Goal: Task Accomplishment & Management: Manage account settings

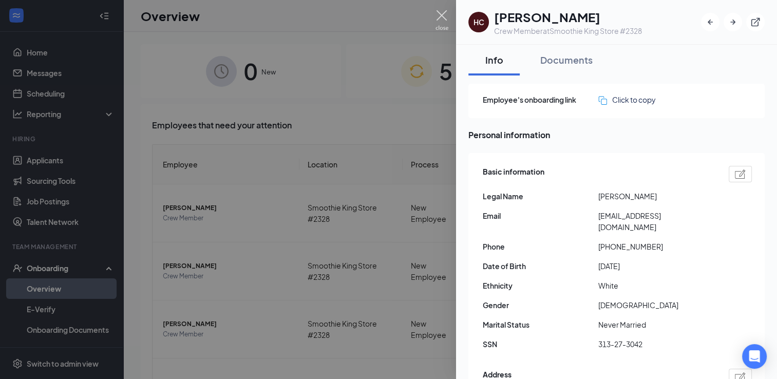
click at [440, 16] on img at bounding box center [442, 20] width 13 height 20
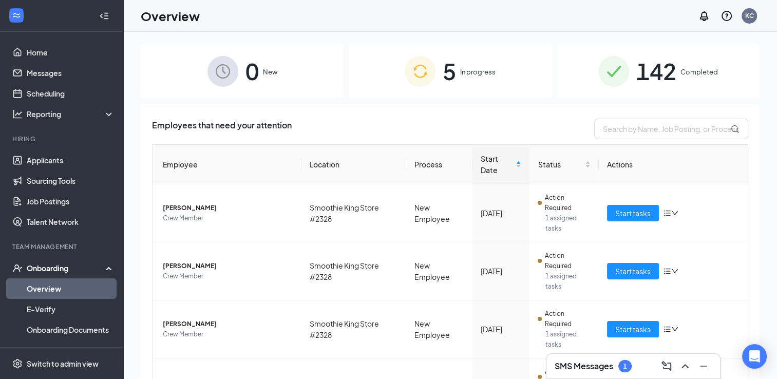
click at [600, 367] on h3 "SMS Messages" at bounding box center [584, 366] width 59 height 11
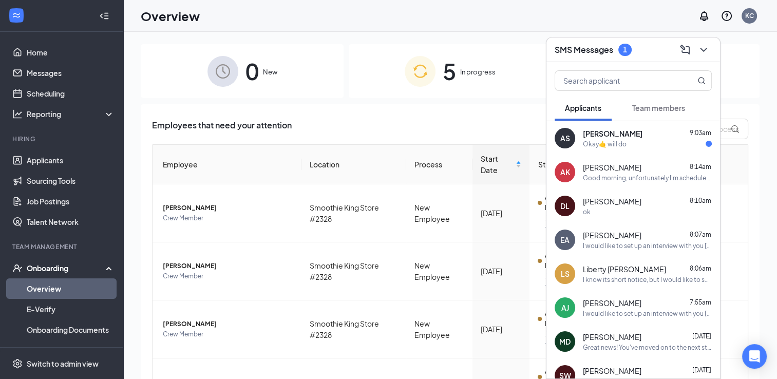
click at [619, 138] on span "[PERSON_NAME]" at bounding box center [613, 133] width 60 height 10
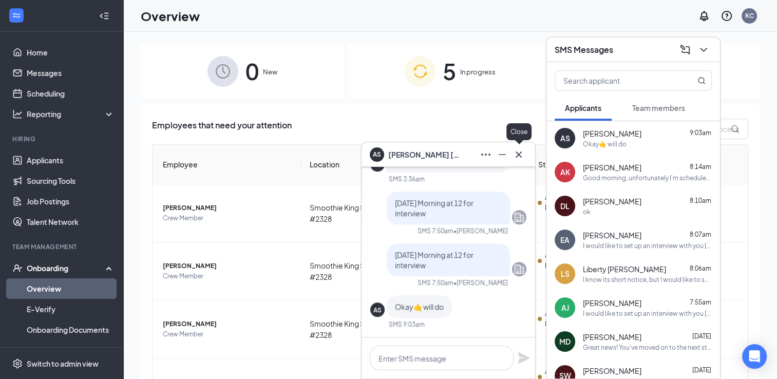
click at [520, 157] on icon "Cross" at bounding box center [519, 154] width 12 height 12
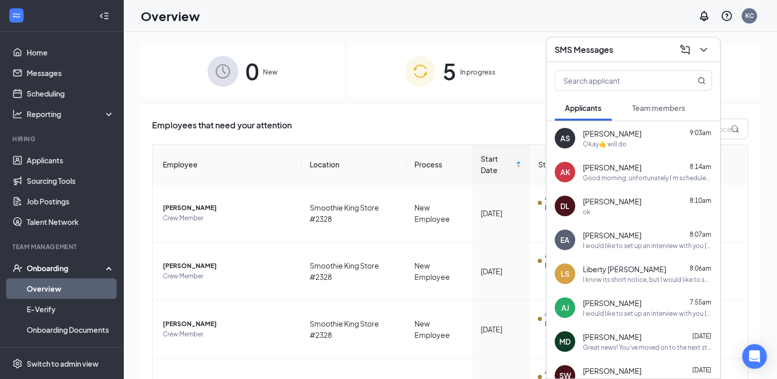
click at [640, 49] on div "SMS Messages" at bounding box center [633, 50] width 157 height 16
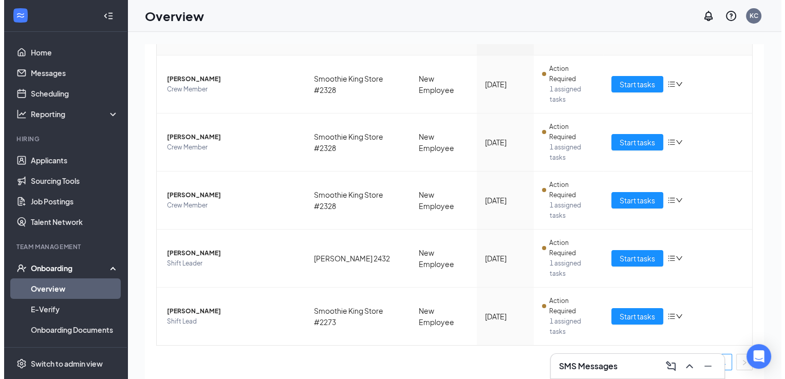
scroll to position [129, 0]
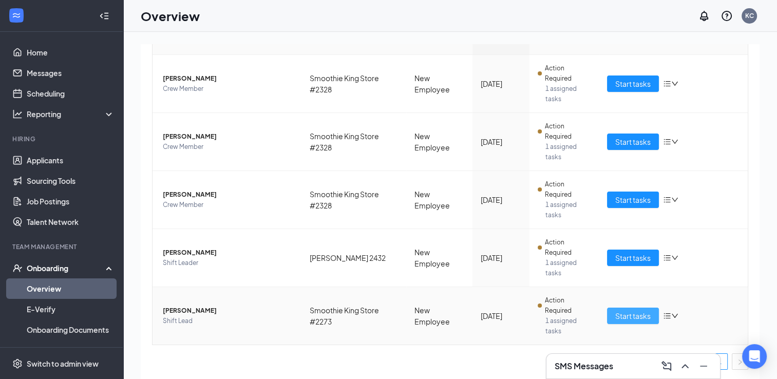
click at [619, 315] on span "Start tasks" at bounding box center [633, 315] width 35 height 11
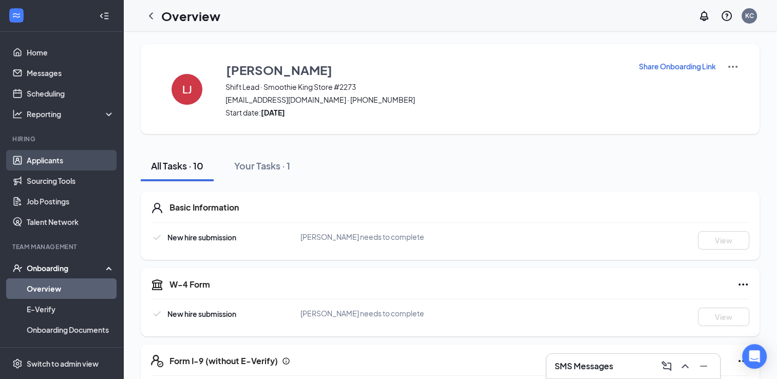
click at [37, 155] on link "Applicants" at bounding box center [71, 160] width 88 height 21
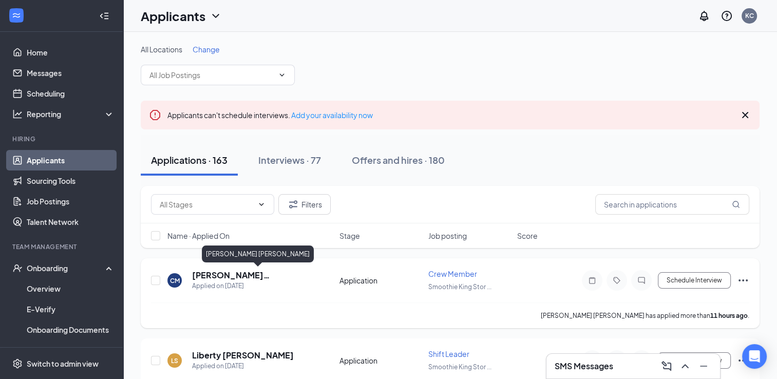
click at [253, 272] on h5 "[PERSON_NAME] [PERSON_NAME]" at bounding box center [252, 275] width 120 height 11
